Goal: Find specific page/section: Find specific page/section

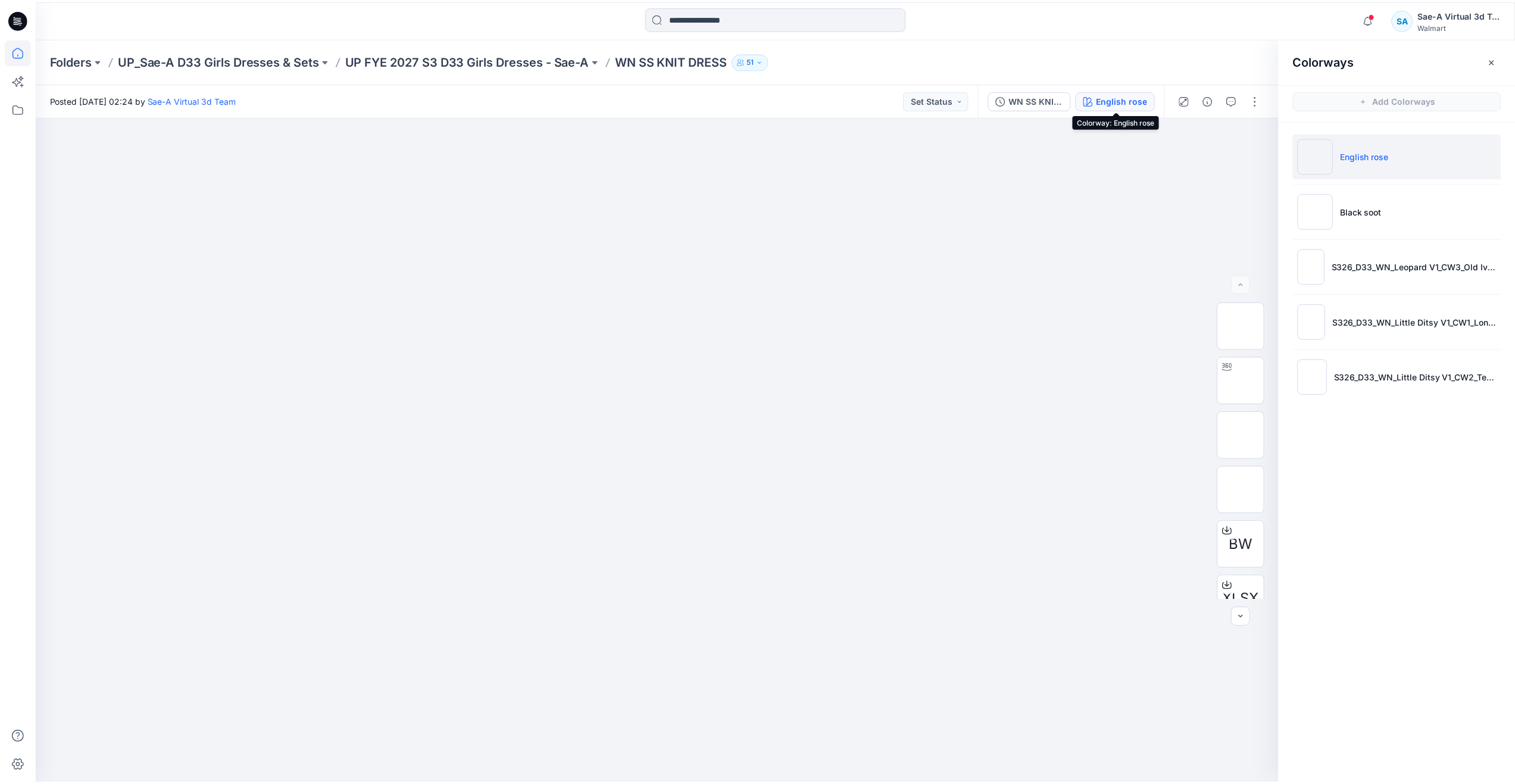
scroll to position [360, 0]
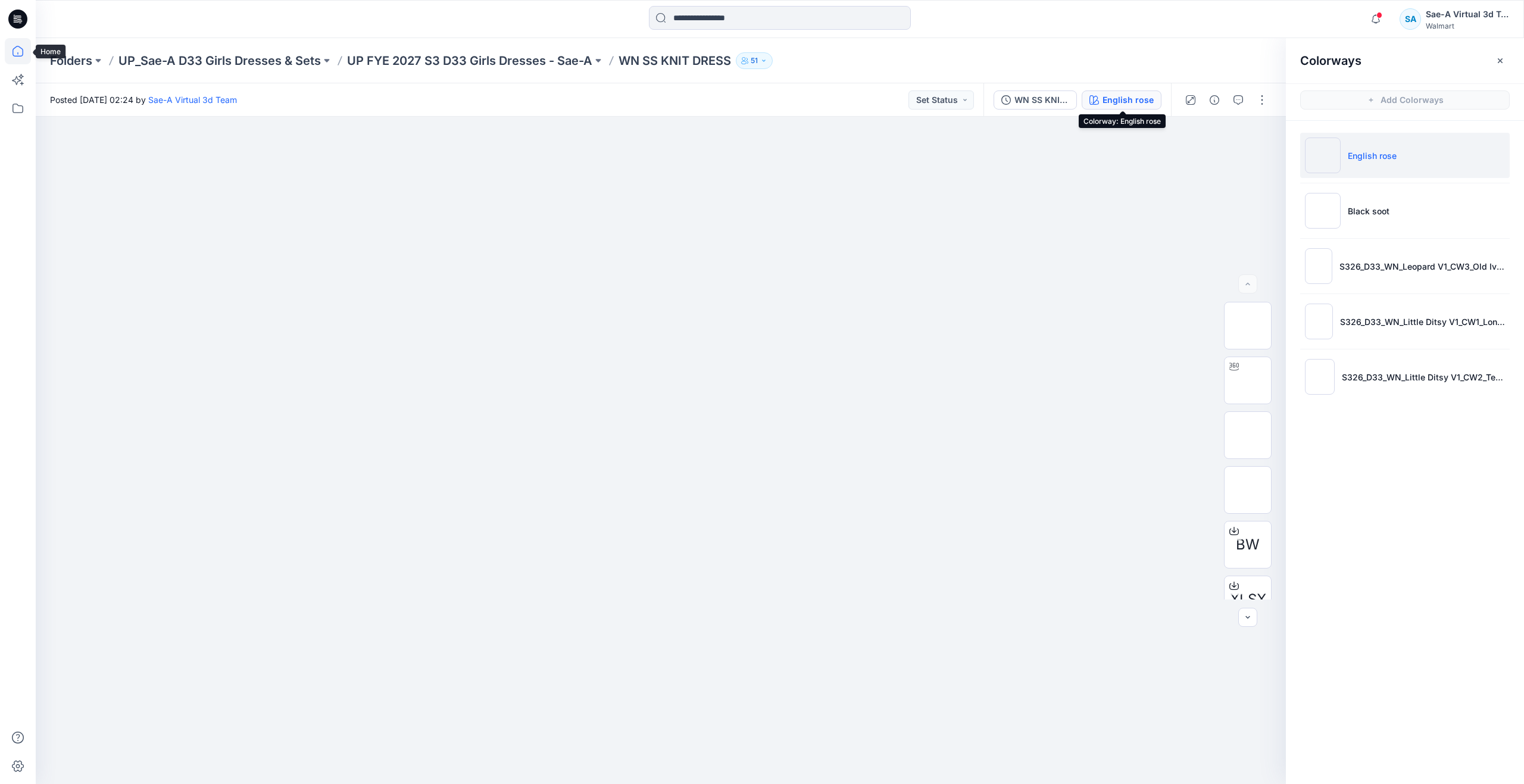
click at [23, 47] on icon at bounding box center [17, 51] width 26 height 26
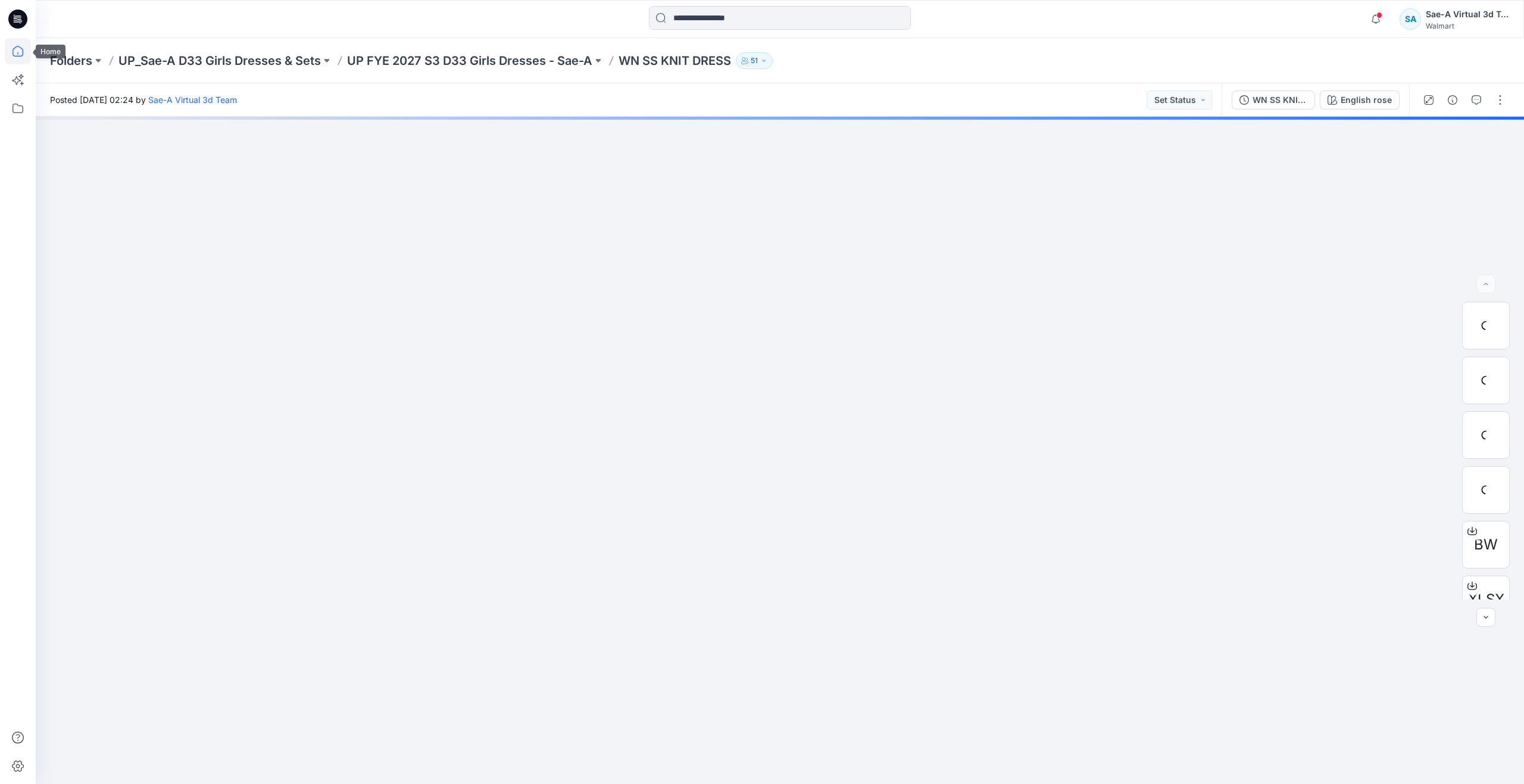
click at [25, 52] on icon at bounding box center [17, 51] width 26 height 26
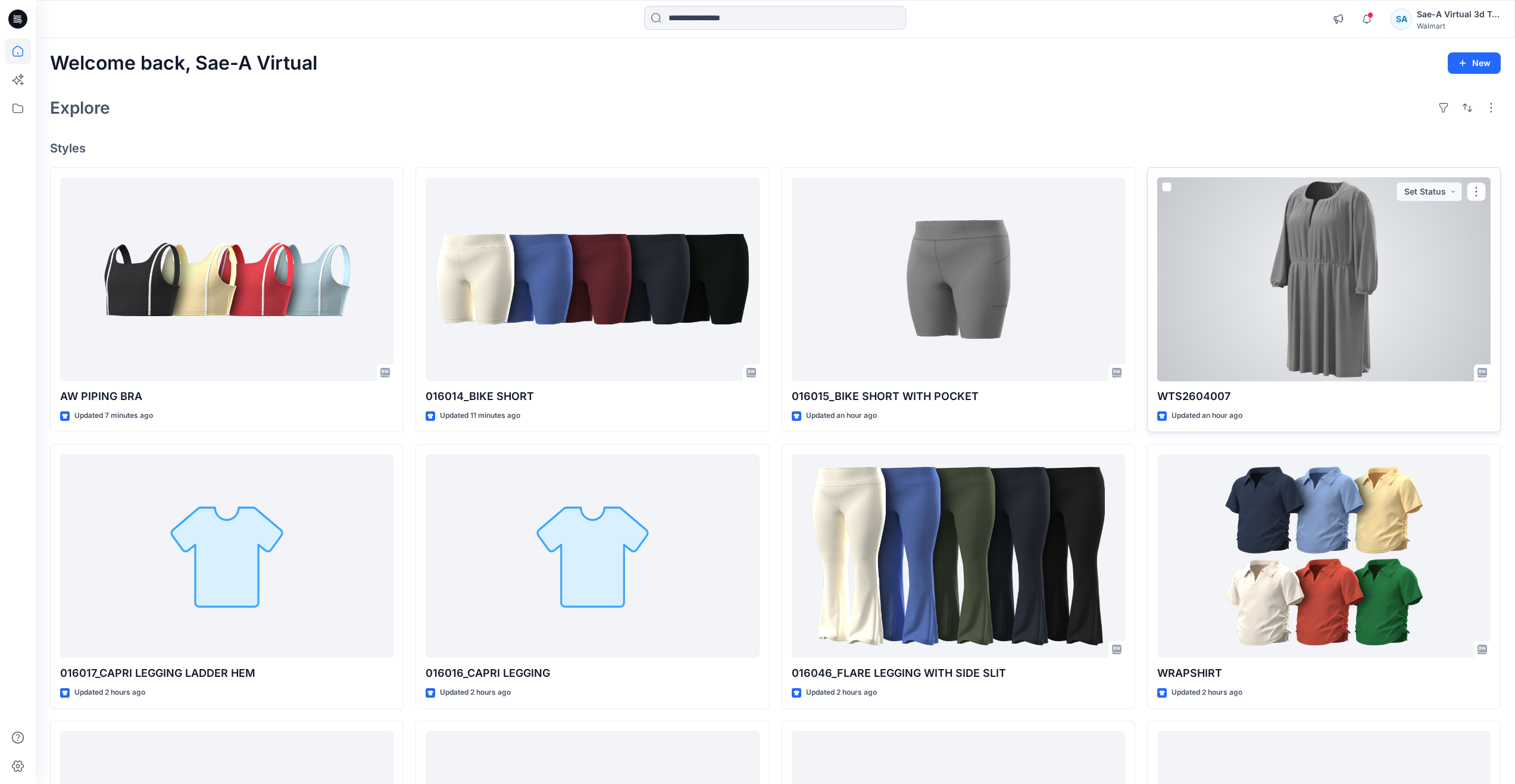
click at [1269, 315] on div at bounding box center [1323, 280] width 333 height 204
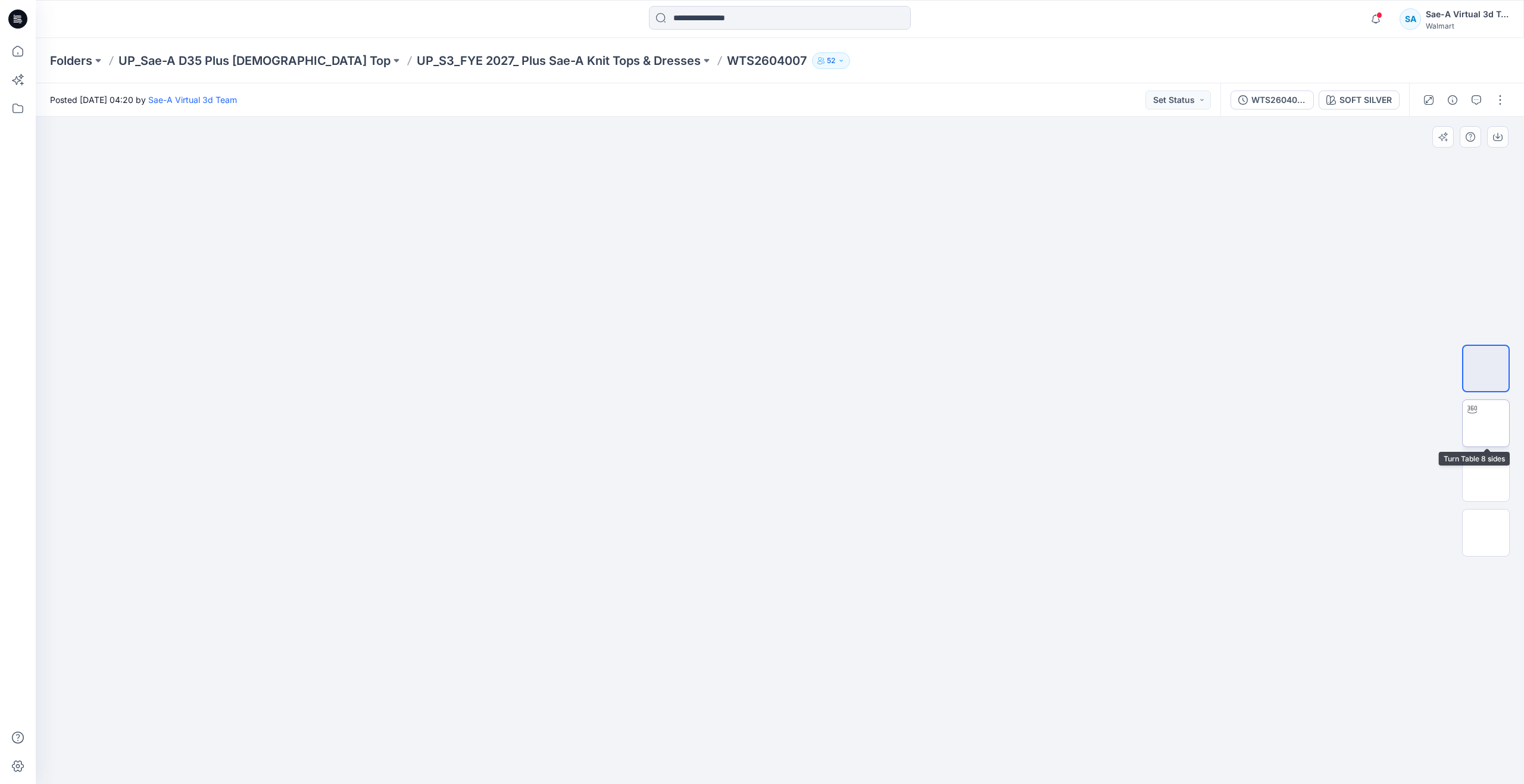
click at [1486, 423] on img at bounding box center [1486, 423] width 0 height 0
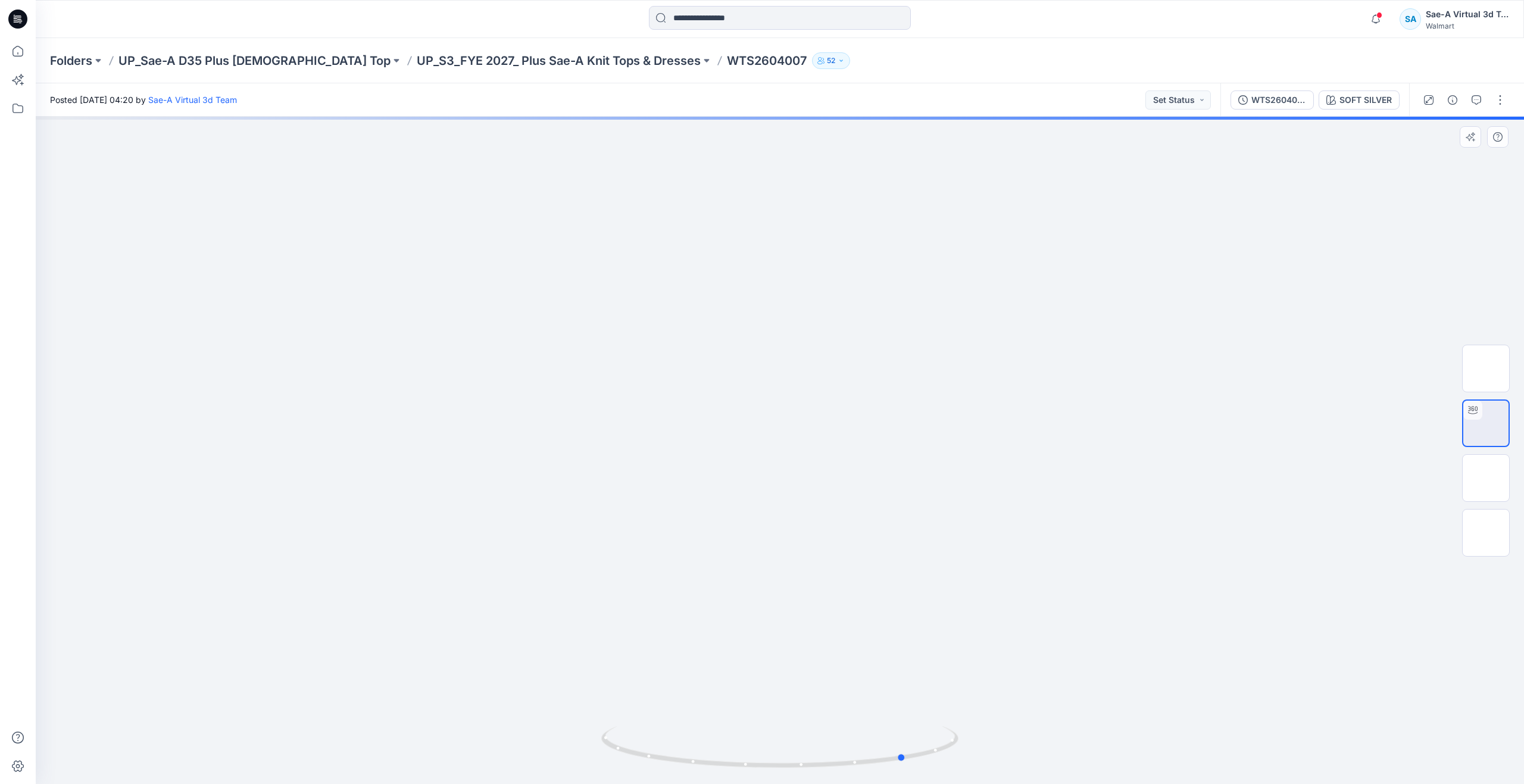
drag, startPoint x: 785, startPoint y: 765, endPoint x: 554, endPoint y: 711, distance: 237.2
click at [554, 711] on div at bounding box center [780, 450] width 1489 height 667
click at [1370, 106] on div "SOFT SILVER" at bounding box center [1366, 100] width 52 height 13
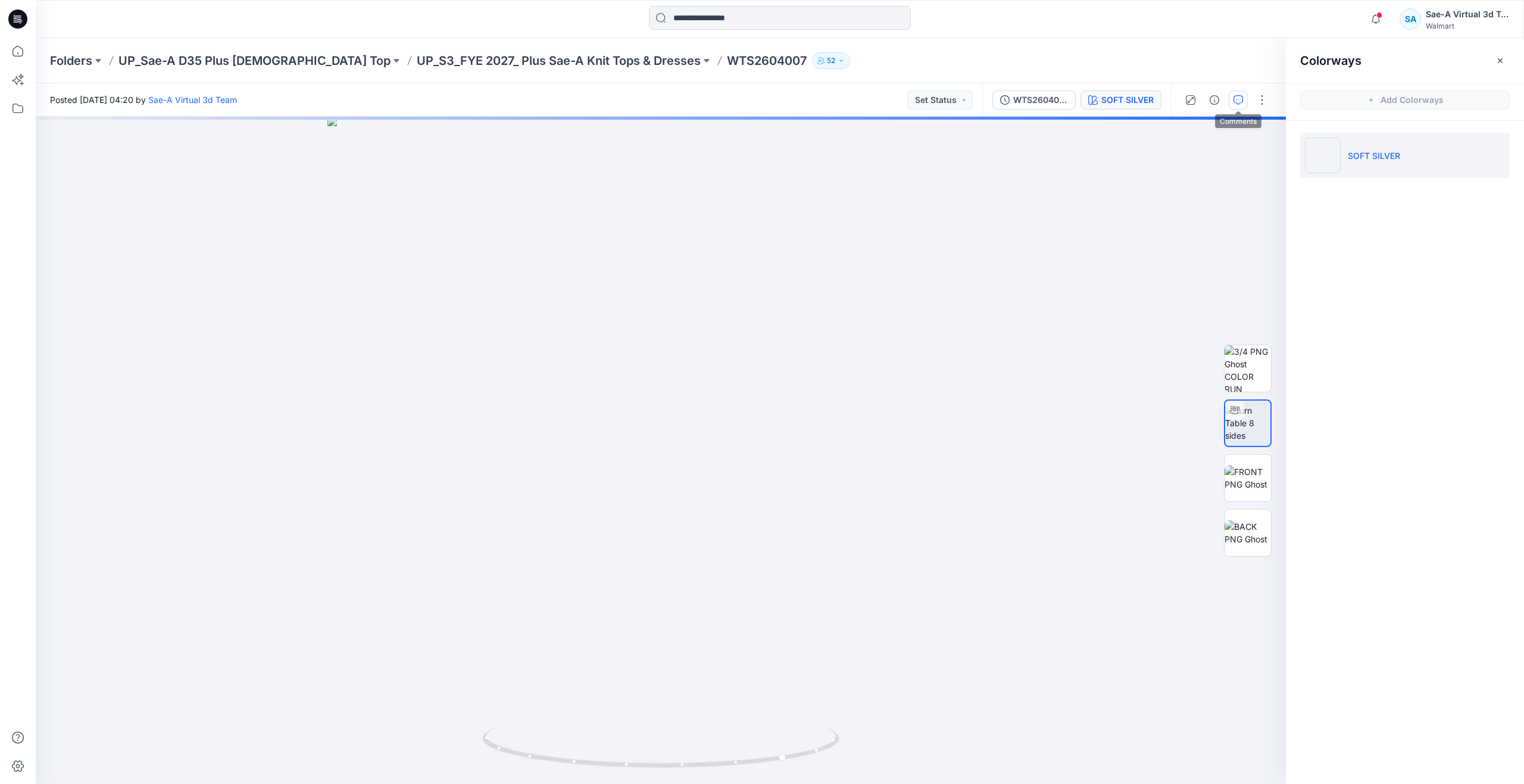
click at [1240, 101] on icon "button" at bounding box center [1238, 100] width 9 height 9
click at [19, 53] on icon at bounding box center [17, 51] width 26 height 26
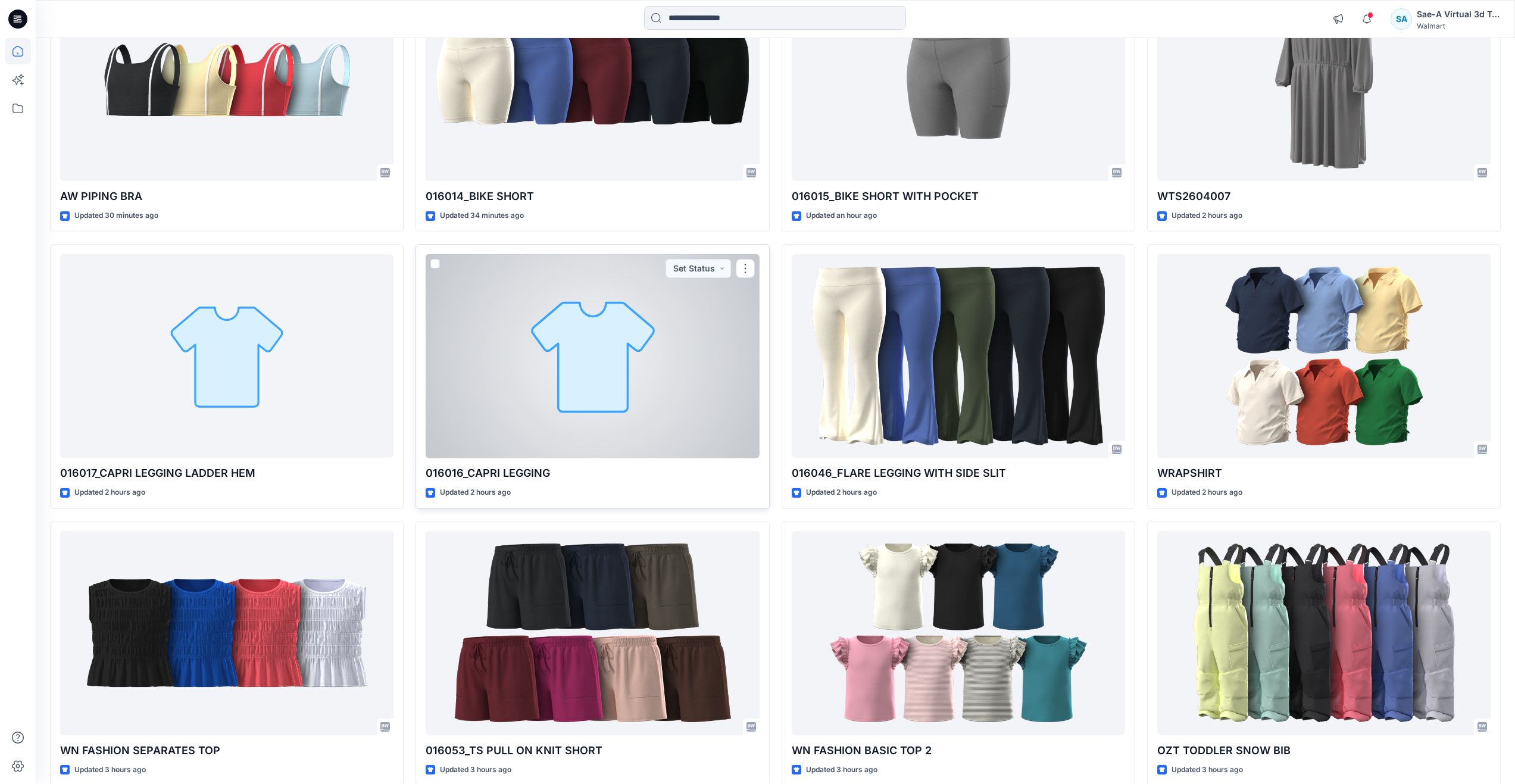
scroll to position [178, 0]
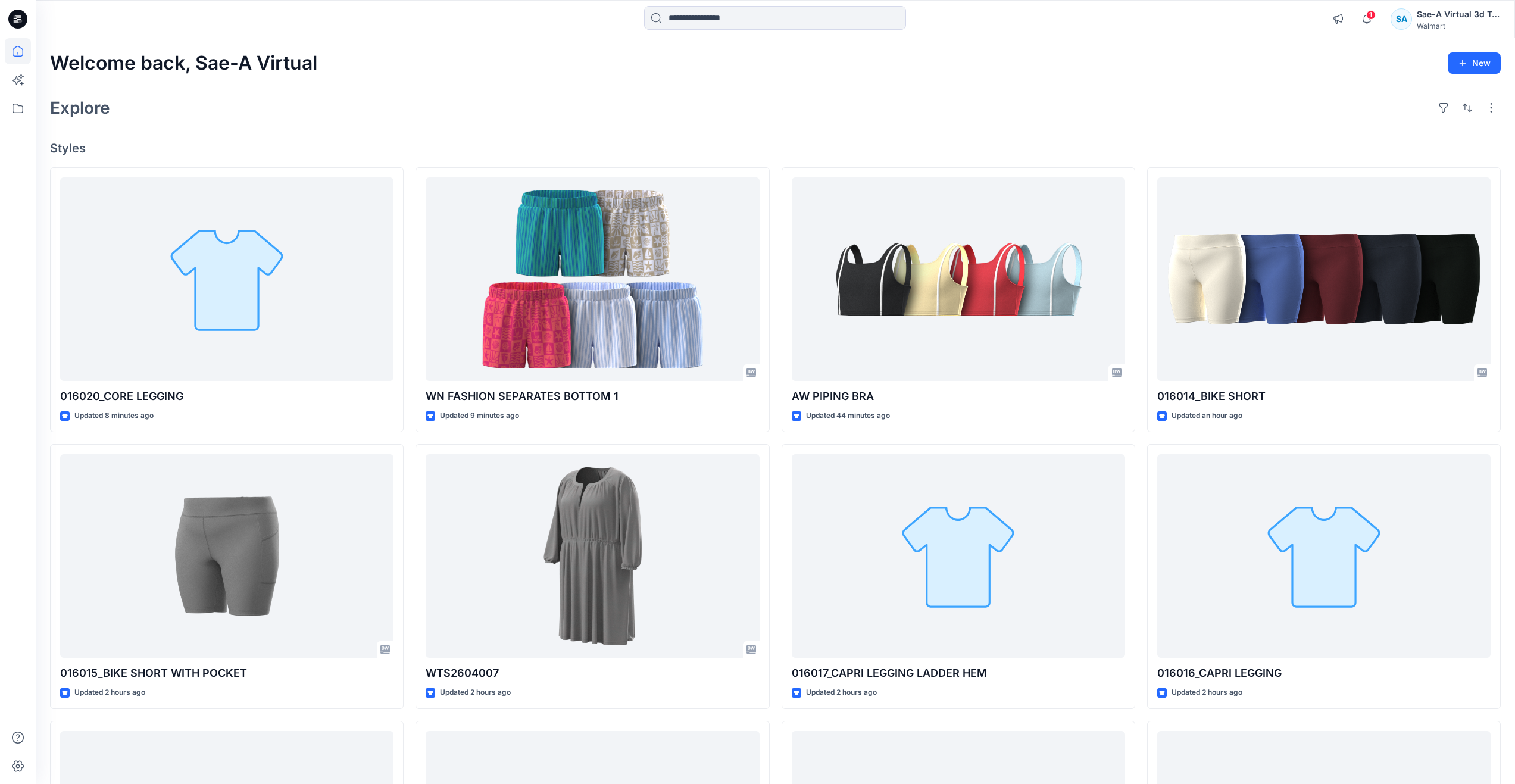
click at [457, 91] on div "Welcome back, Sae-A Virtual New Explore Styles 016020_CORE LEGGING Updated 8 mi…" at bounding box center [775, 540] width 1480 height 1004
